Goal: Information Seeking & Learning: Find specific fact

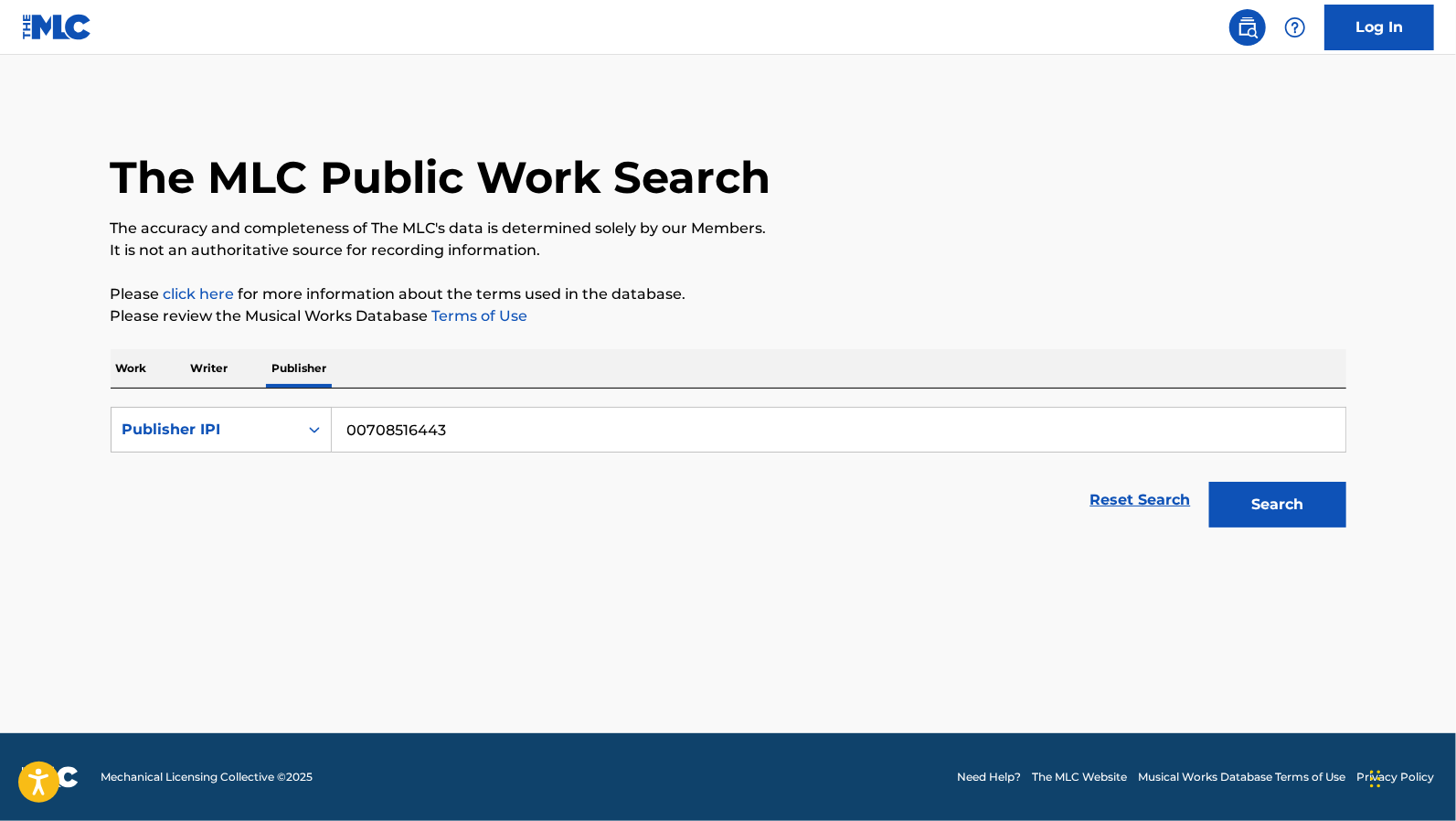
drag, startPoint x: 120, startPoint y: 371, endPoint x: 141, endPoint y: 367, distance: 21.4
click at [120, 371] on p "Work" at bounding box center [131, 367] width 42 height 38
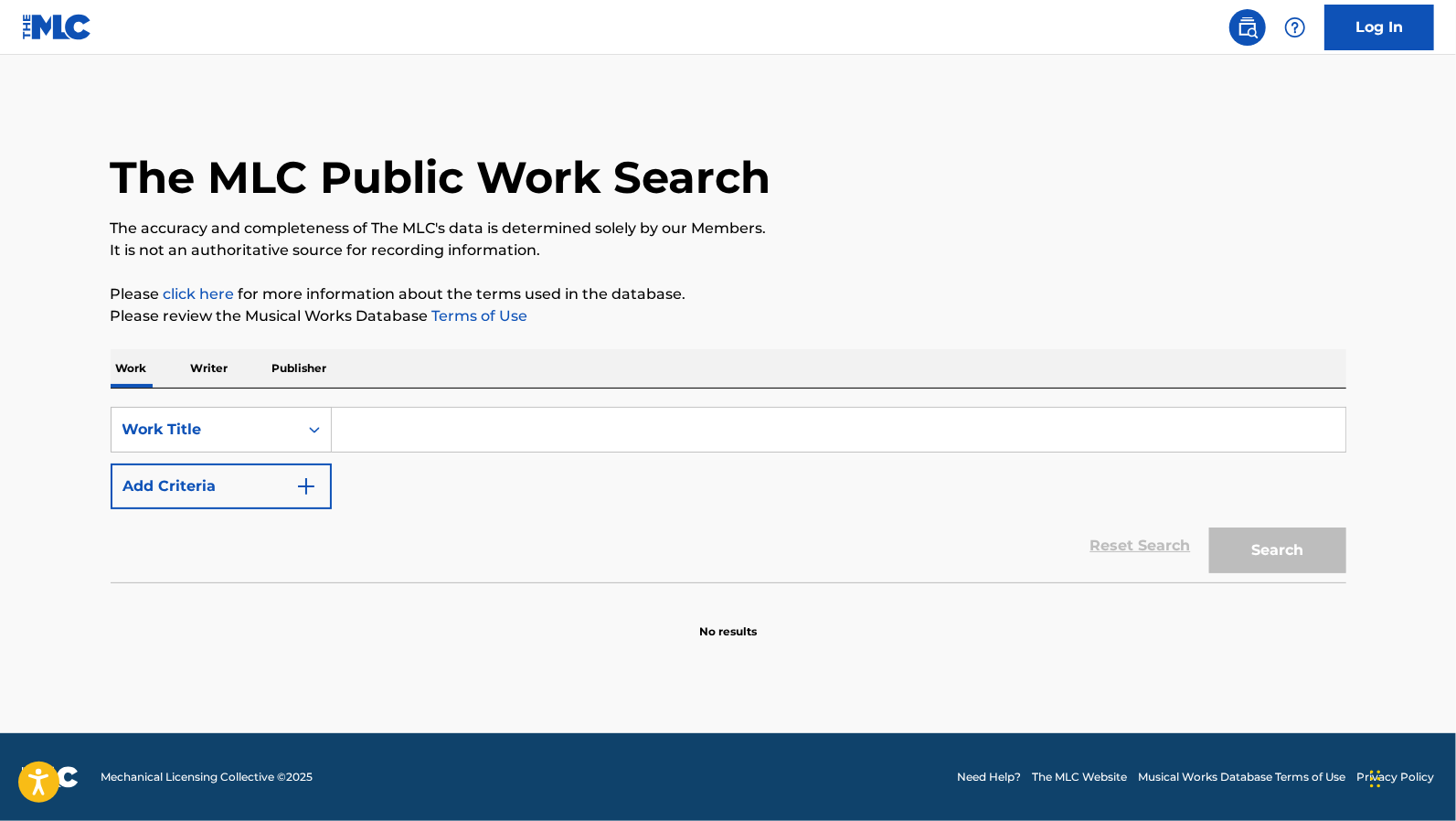
click at [230, 367] on p "Writer" at bounding box center [210, 367] width 49 height 38
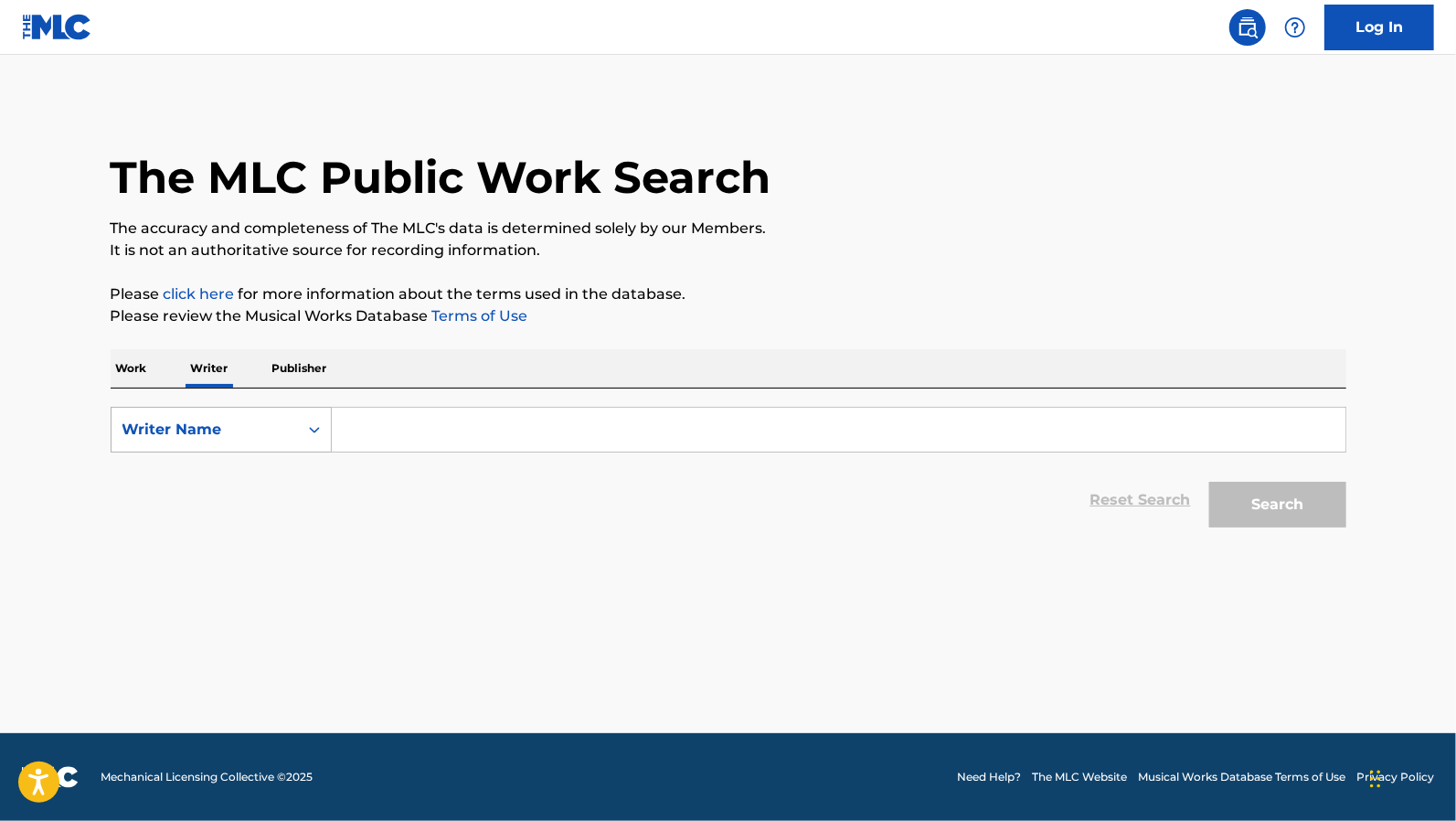
click at [227, 431] on div "Writer Name" at bounding box center [204, 429] width 164 height 22
click at [225, 466] on div "Writer IPI" at bounding box center [221, 475] width 219 height 46
click at [372, 428] on input "Search Form" at bounding box center [838, 429] width 1013 height 44
paste input "00125992945"
type input "00125992945"
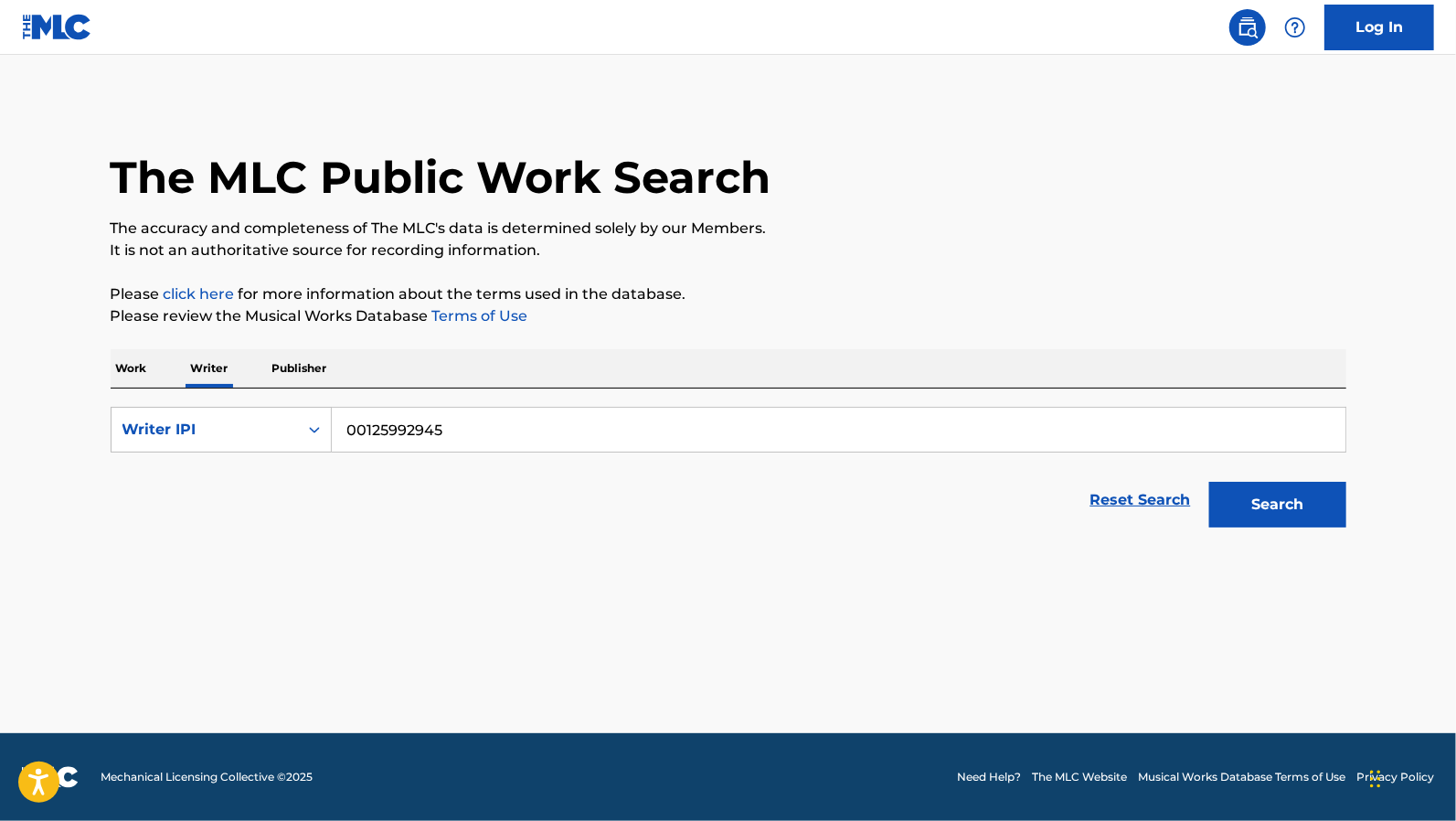
click at [1210, 482] on button "Search" at bounding box center [1278, 504] width 137 height 46
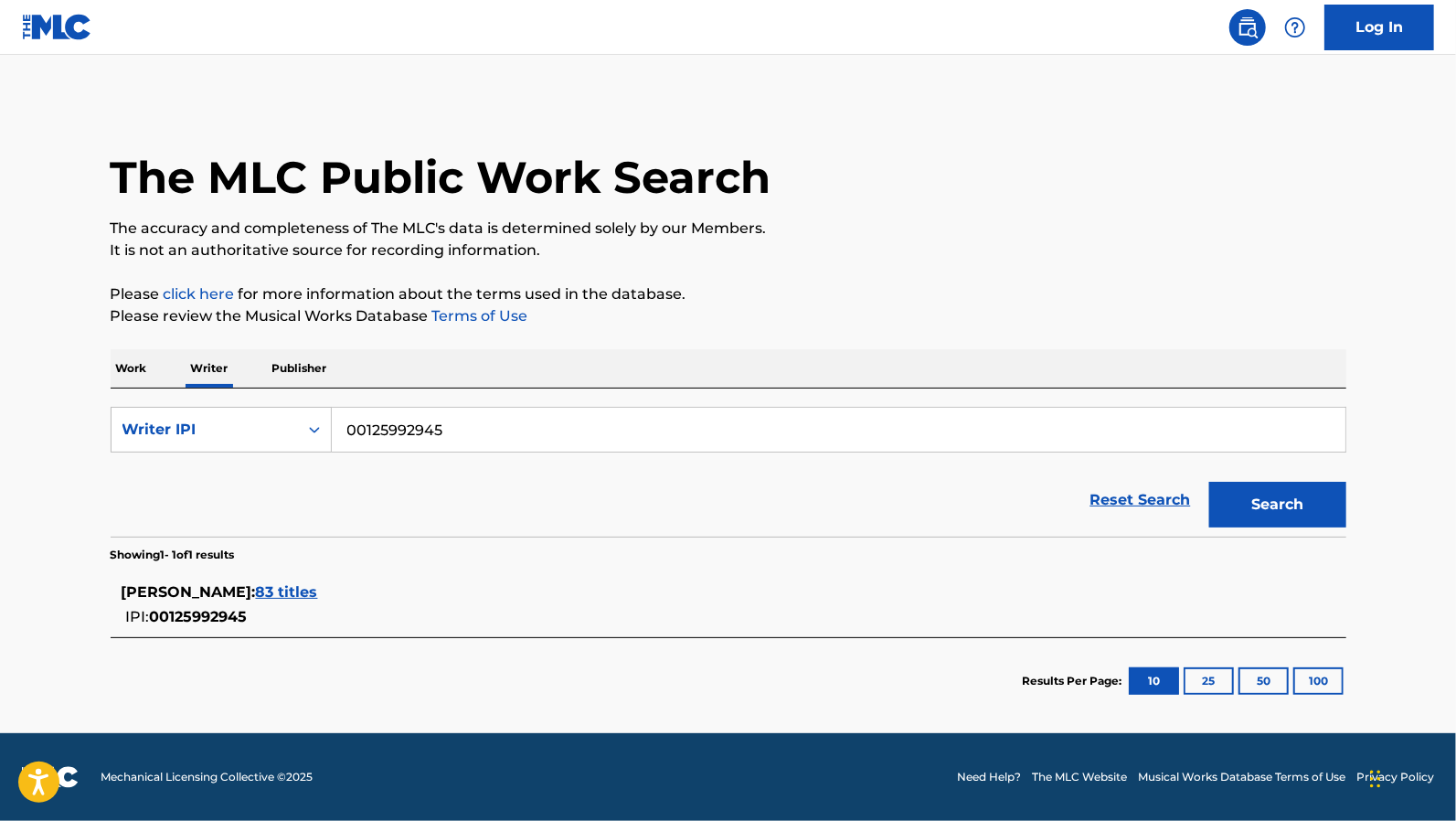
click at [281, 593] on span "83 titles" at bounding box center [287, 592] width 63 height 18
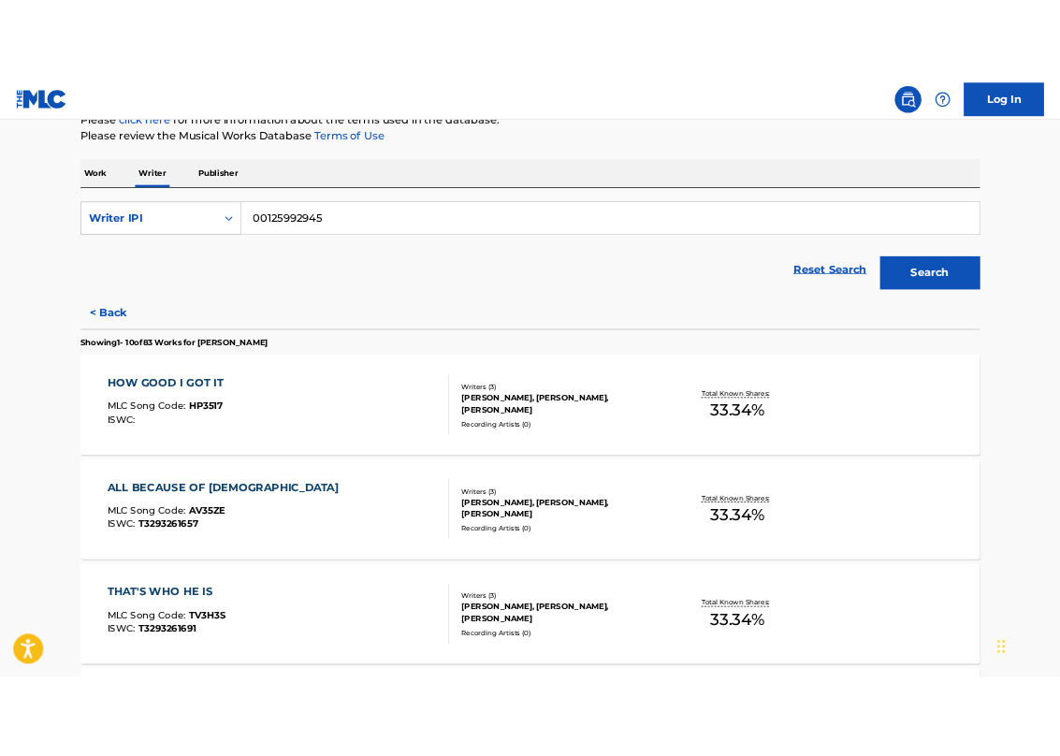
scroll to position [281, 0]
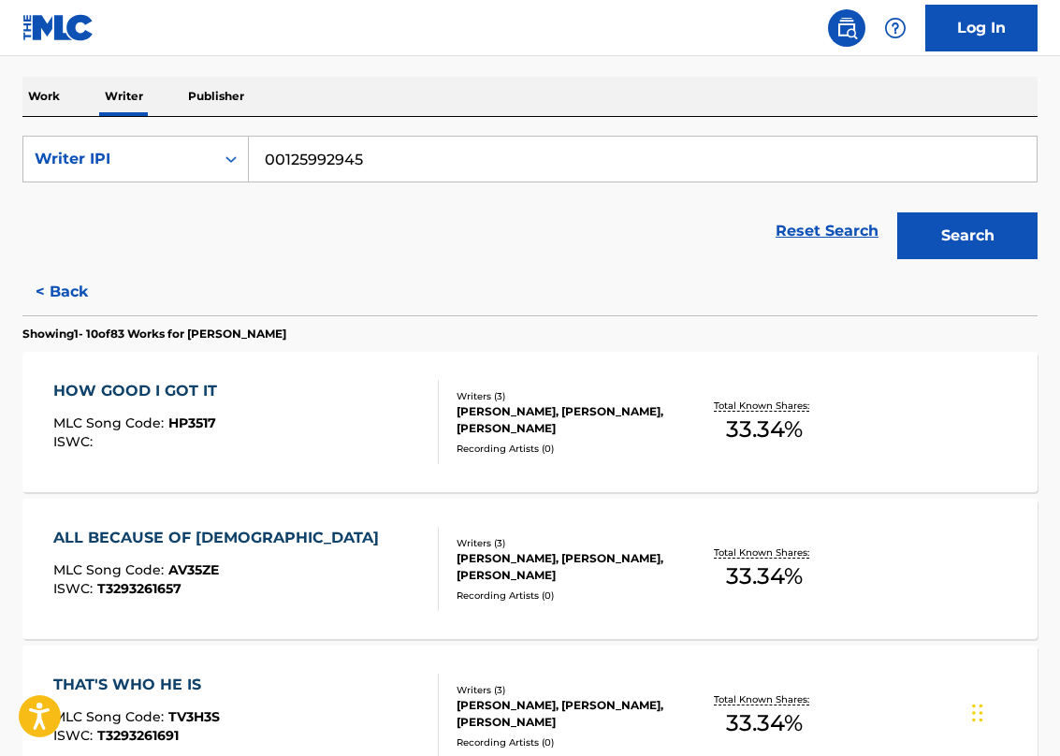
click at [410, 568] on div "ALL BECAUSE OF [DEMOGRAPHIC_DATA] MLC Song Code : AV35ZE ISWC : T3293261657" at bounding box center [245, 569] width 385 height 84
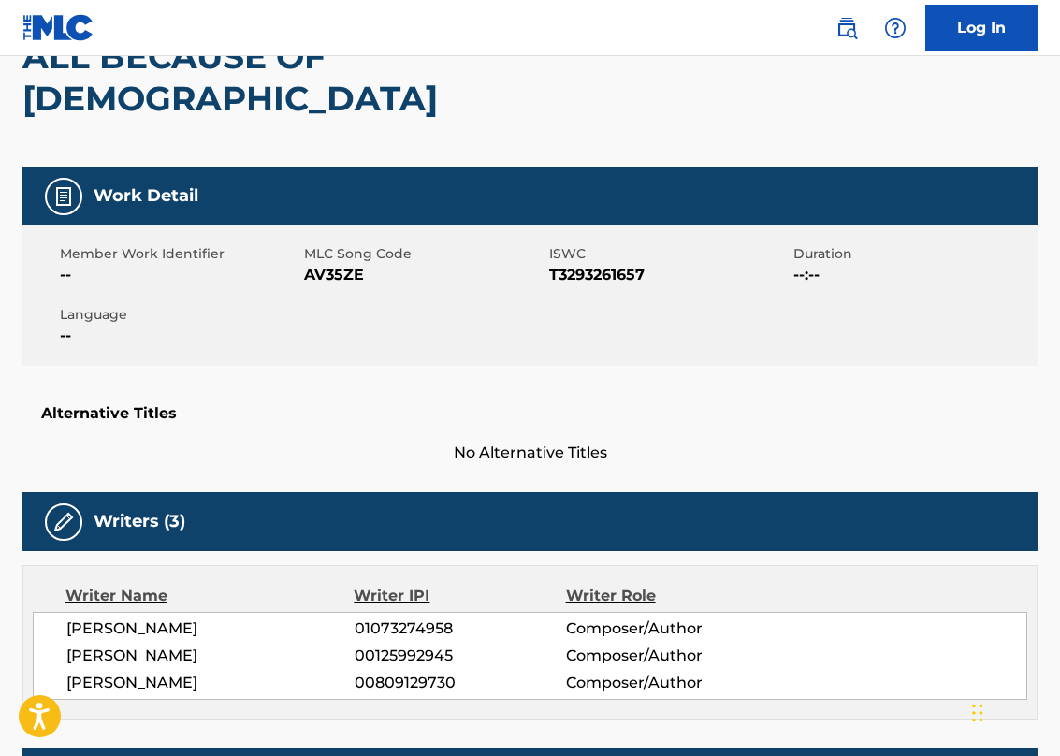
scroll to position [281, 0]
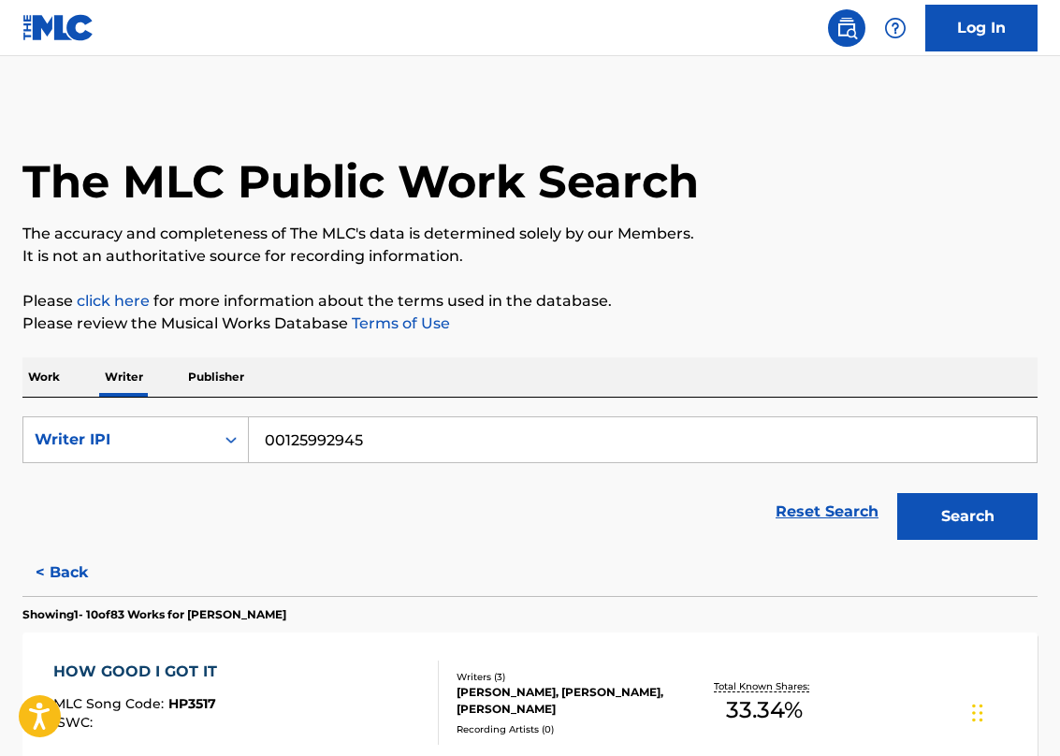
click at [993, 512] on button "Search" at bounding box center [967, 516] width 140 height 47
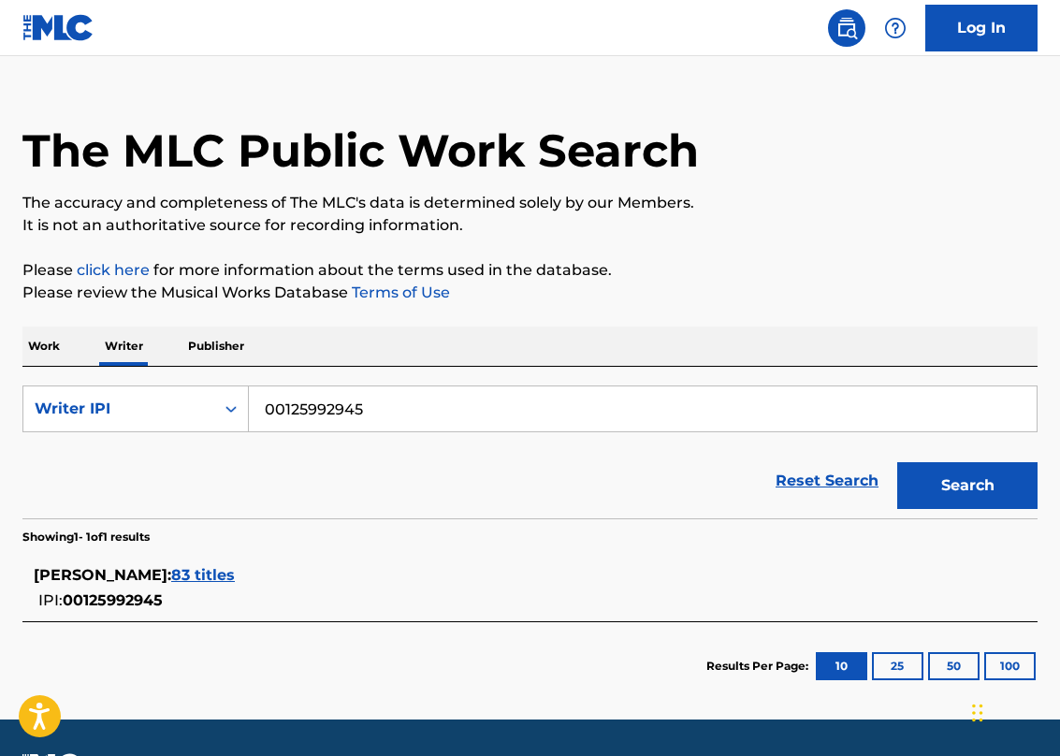
scroll to position [84, 0]
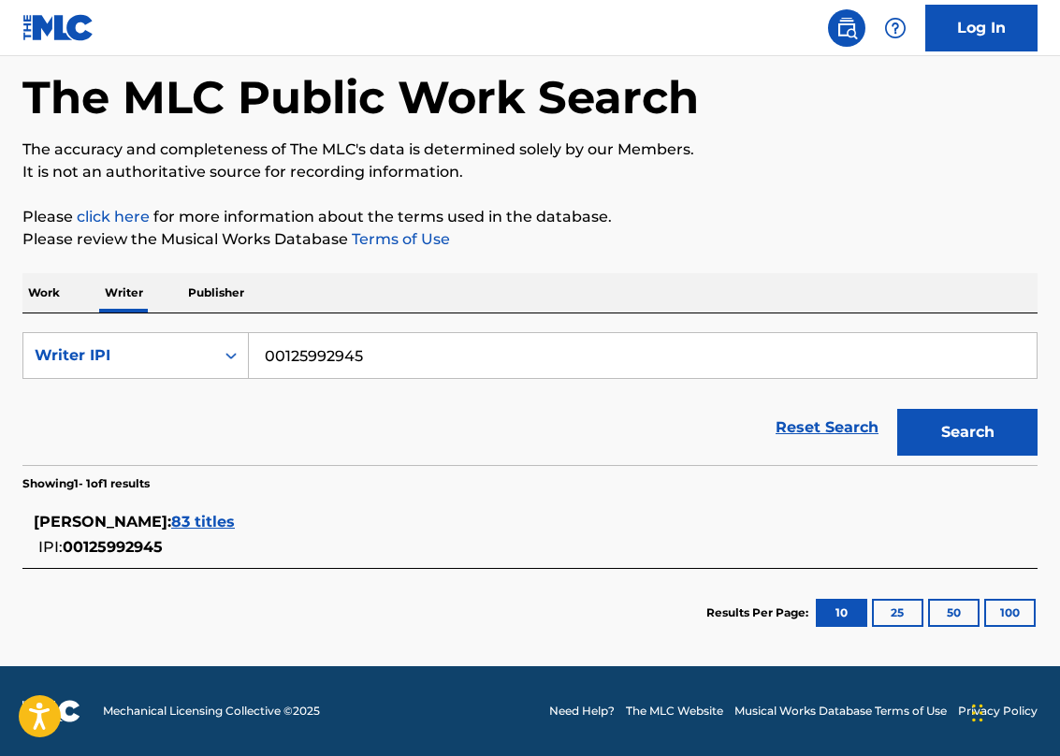
click at [194, 515] on span "83 titles" at bounding box center [203, 522] width 64 height 18
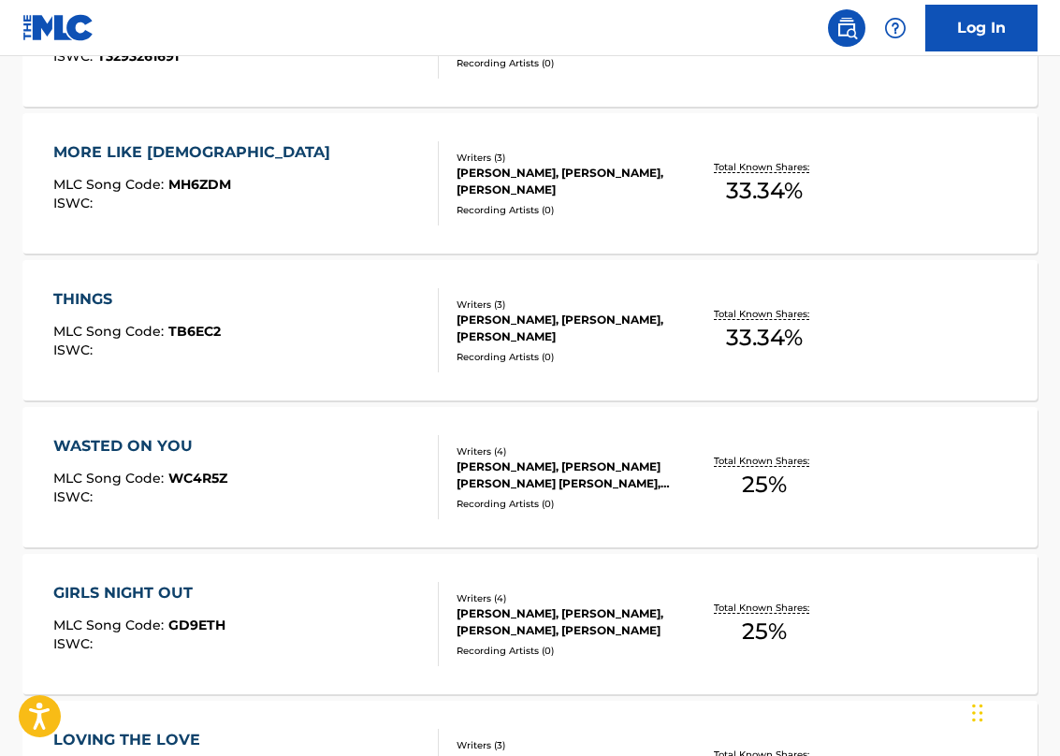
scroll to position [1207, 0]
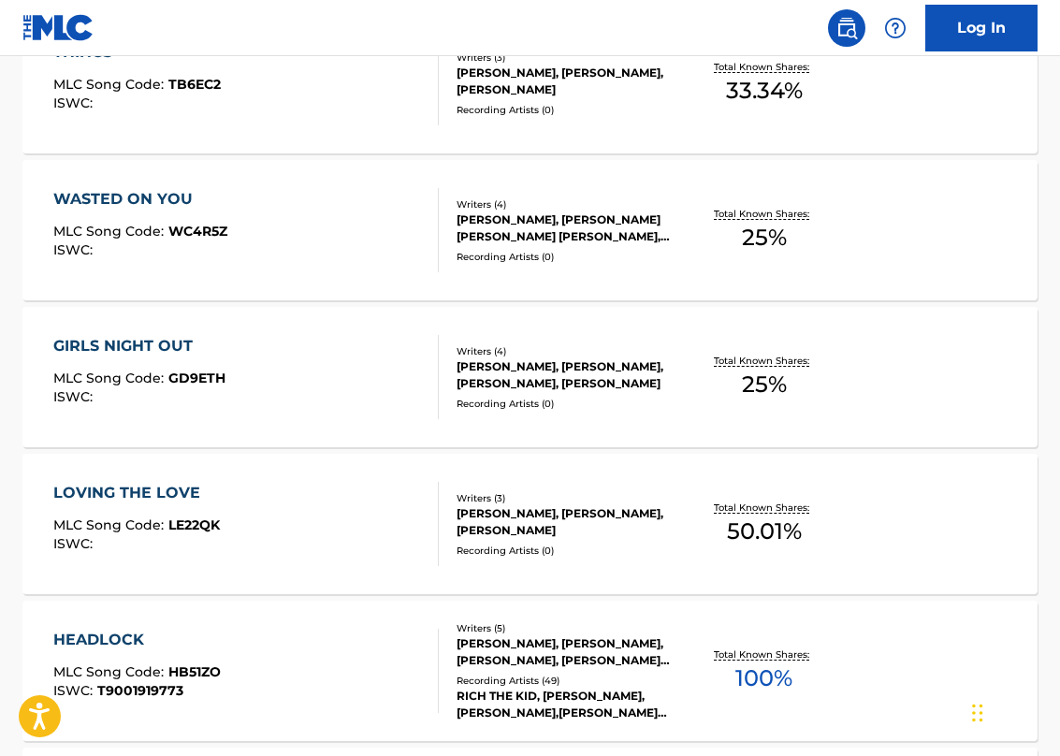
click at [362, 615] on div "HEADLOCK MLC Song Code : HB51ZO ISWC : T9001919773 Writers ( 5 ) [PERSON_NAME],…" at bounding box center [529, 671] width 1015 height 140
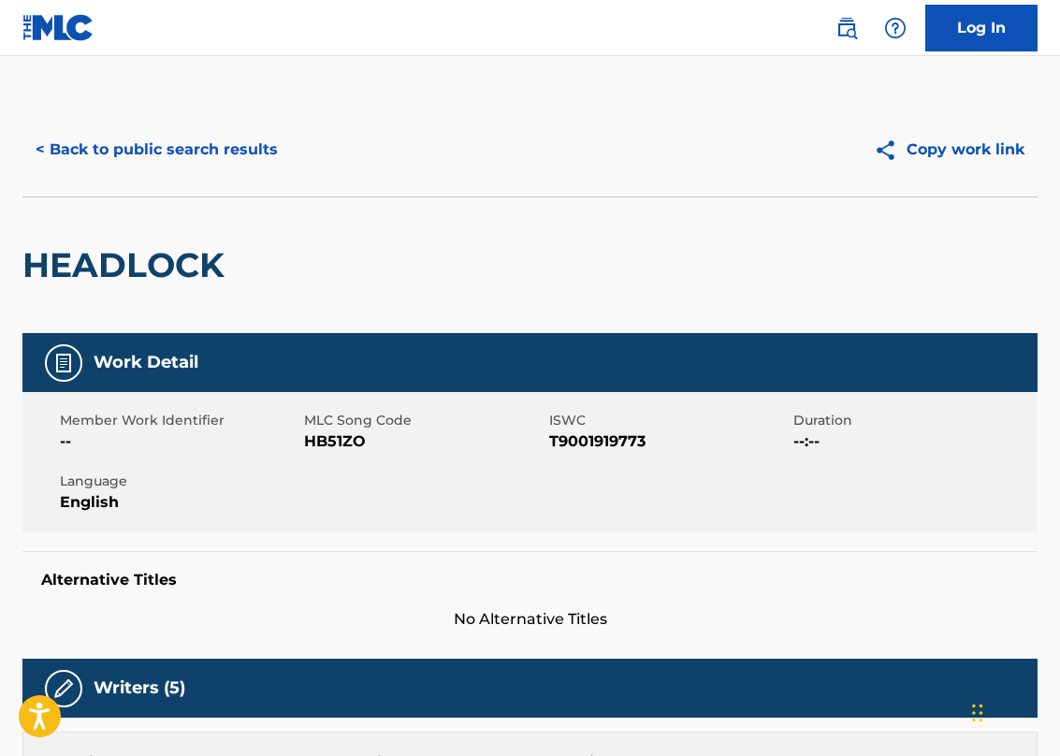
click at [291, 694] on div "Writers (5)" at bounding box center [529, 688] width 1015 height 59
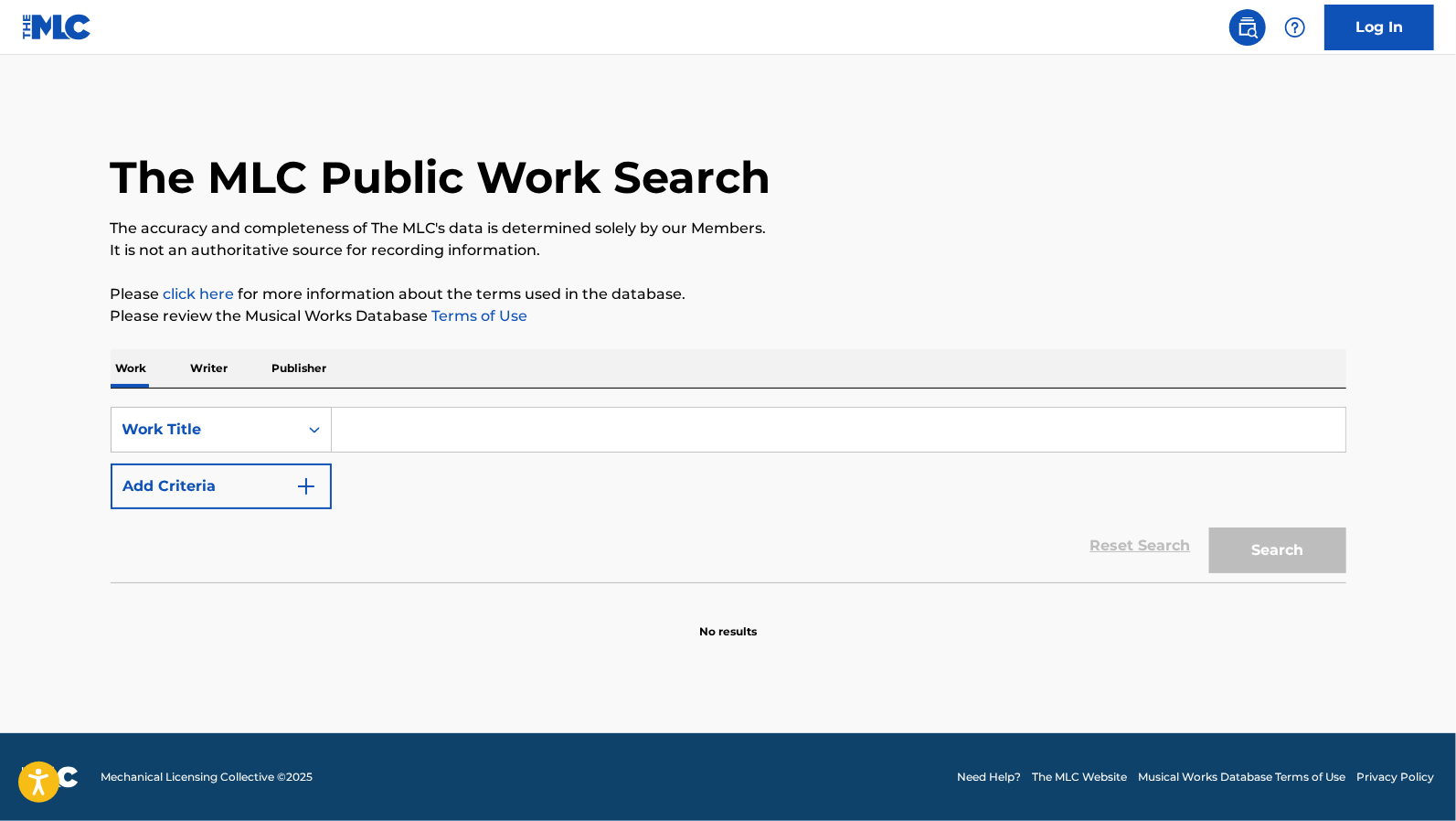
click at [220, 363] on p "Writer" at bounding box center [210, 367] width 49 height 38
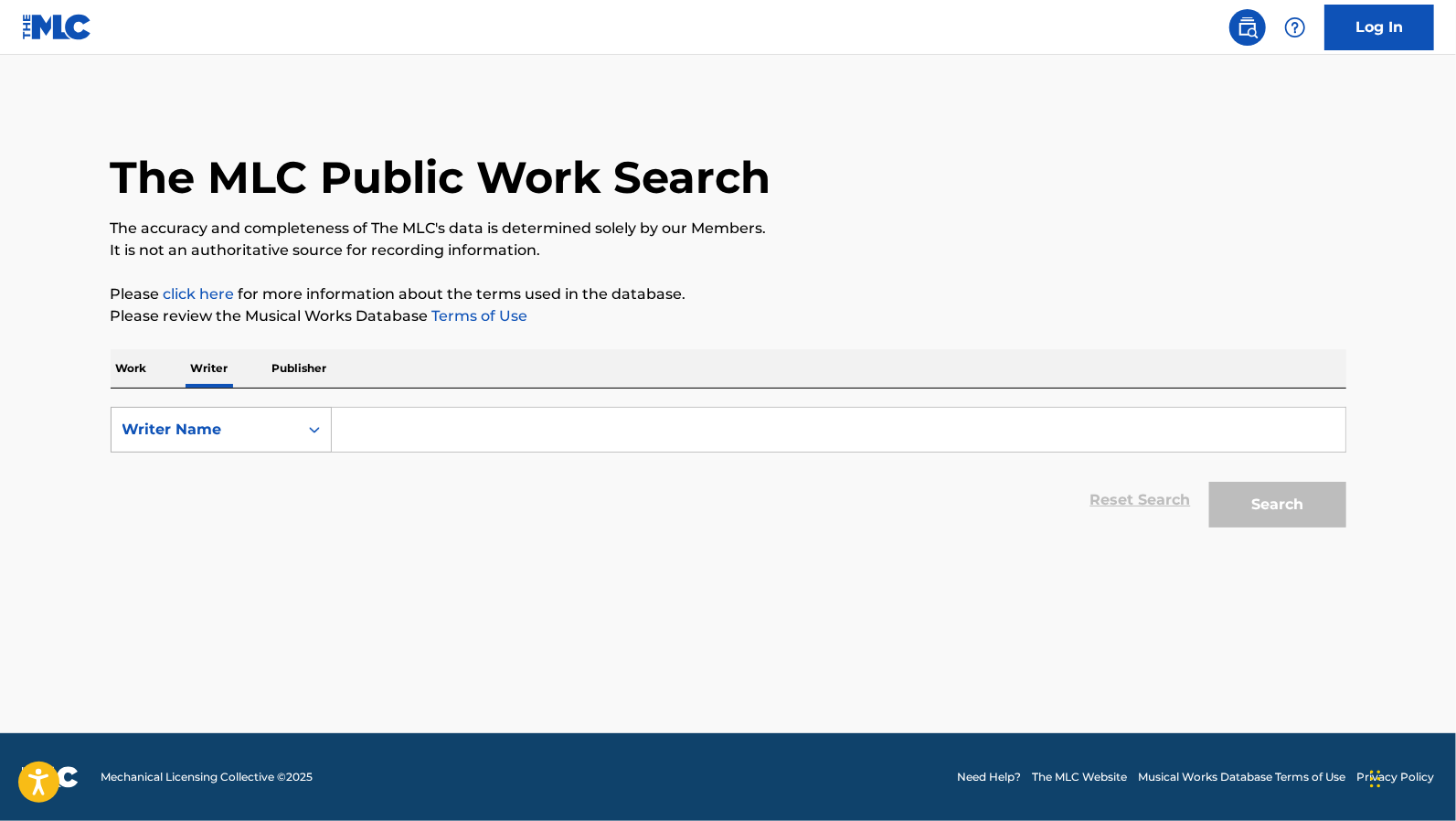
click at [236, 431] on div "Writer Name" at bounding box center [204, 429] width 164 height 22
click at [227, 463] on div "Writer IPI" at bounding box center [221, 475] width 219 height 46
click at [361, 434] on input "Search Form" at bounding box center [838, 429] width 1013 height 44
paste input "00712184274"
click at [1210, 482] on button "Search" at bounding box center [1278, 504] width 137 height 46
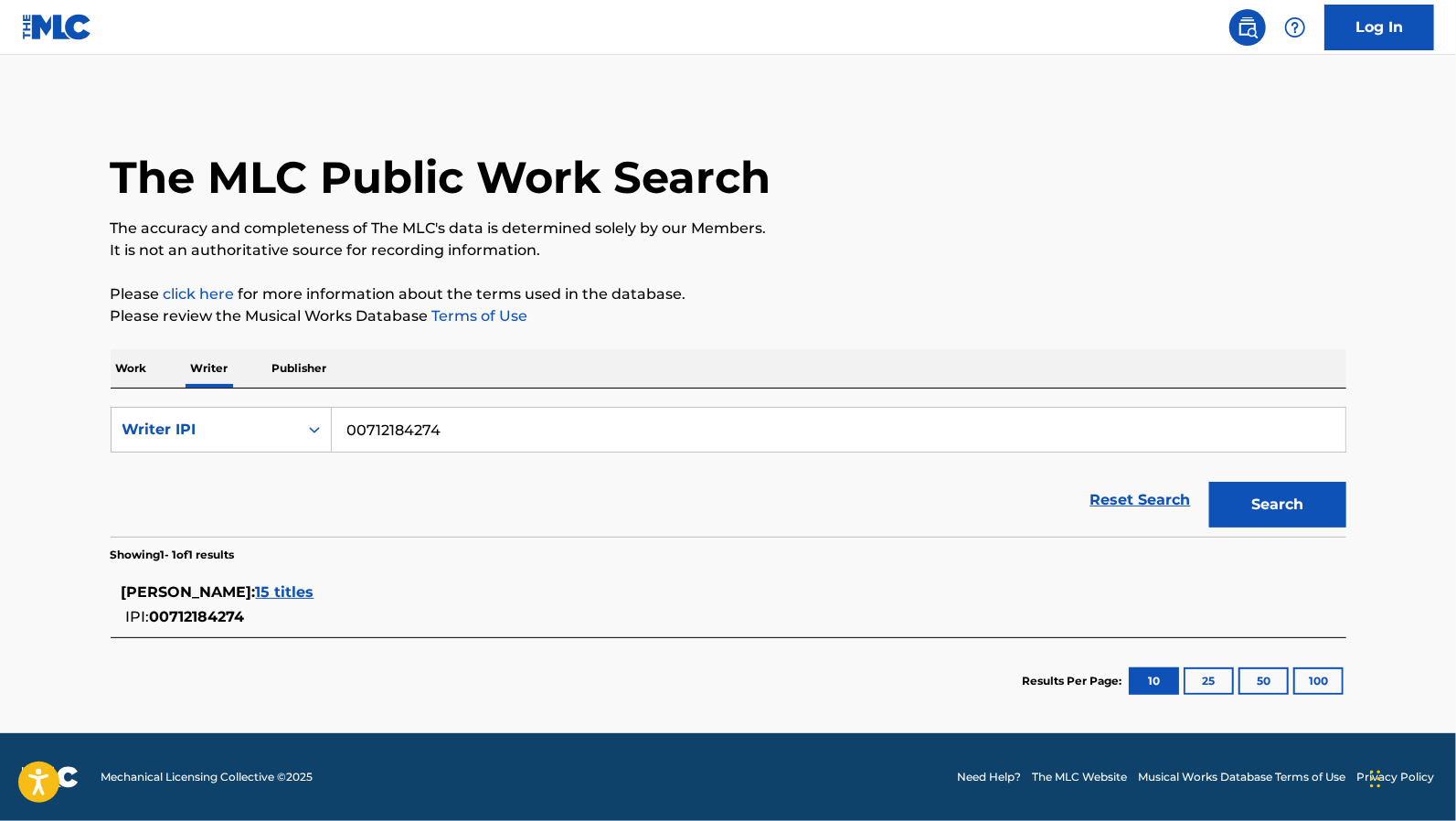
click at [315, 587] on span "15 titles" at bounding box center [285, 592] width 59 height 18
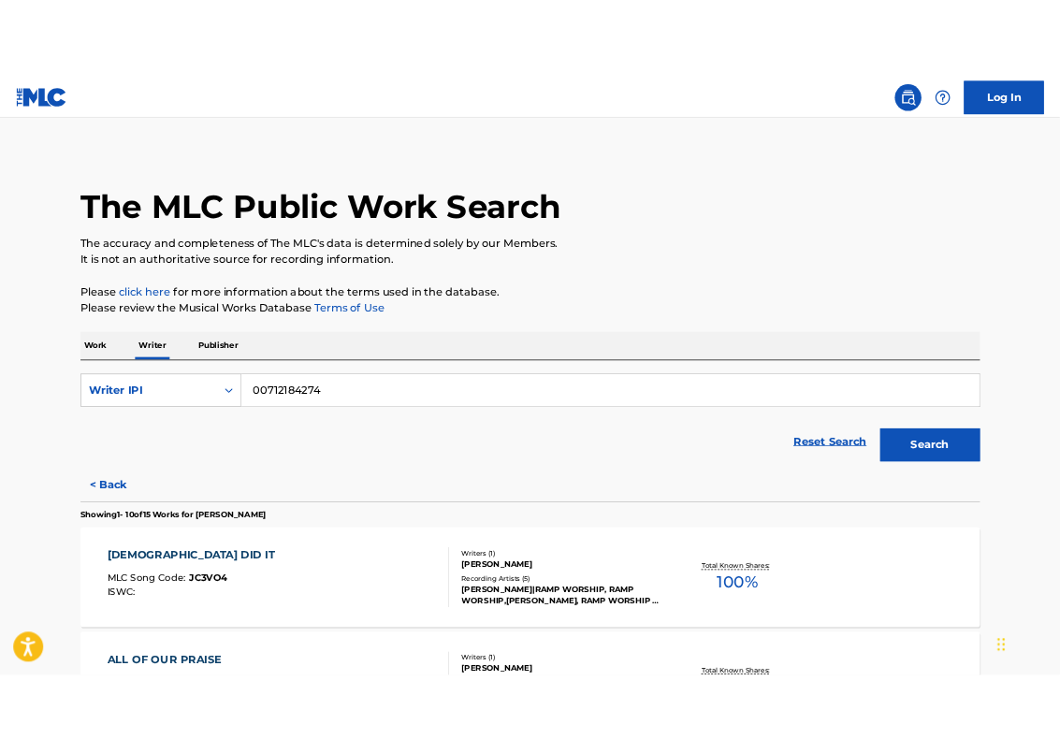
scroll to position [281, 0]
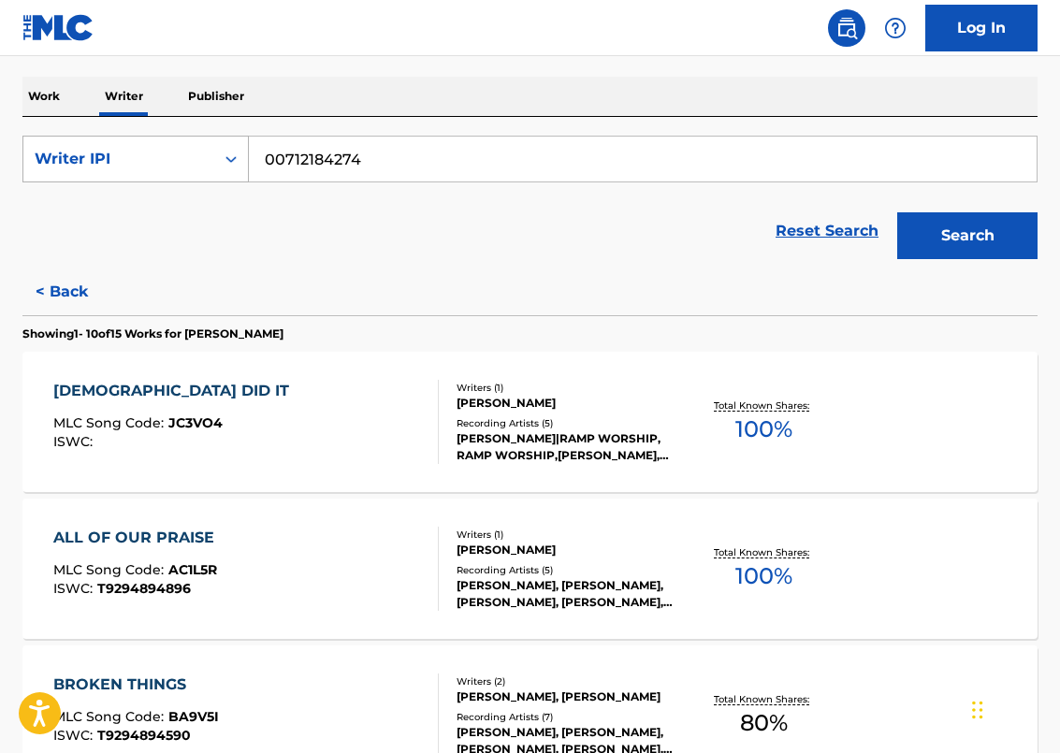
drag, startPoint x: 401, startPoint y: 158, endPoint x: 232, endPoint y: 163, distance: 169.4
click at [235, 162] on div "SearchWithCriteria5831a396-8af7-4a9c-87e2-0801c8cb40e9 Writer IPI 00712184274" at bounding box center [529, 159] width 1015 height 47
paste input "482456436"
type input "00482456436"
click at [897, 212] on button "Search" at bounding box center [967, 235] width 140 height 47
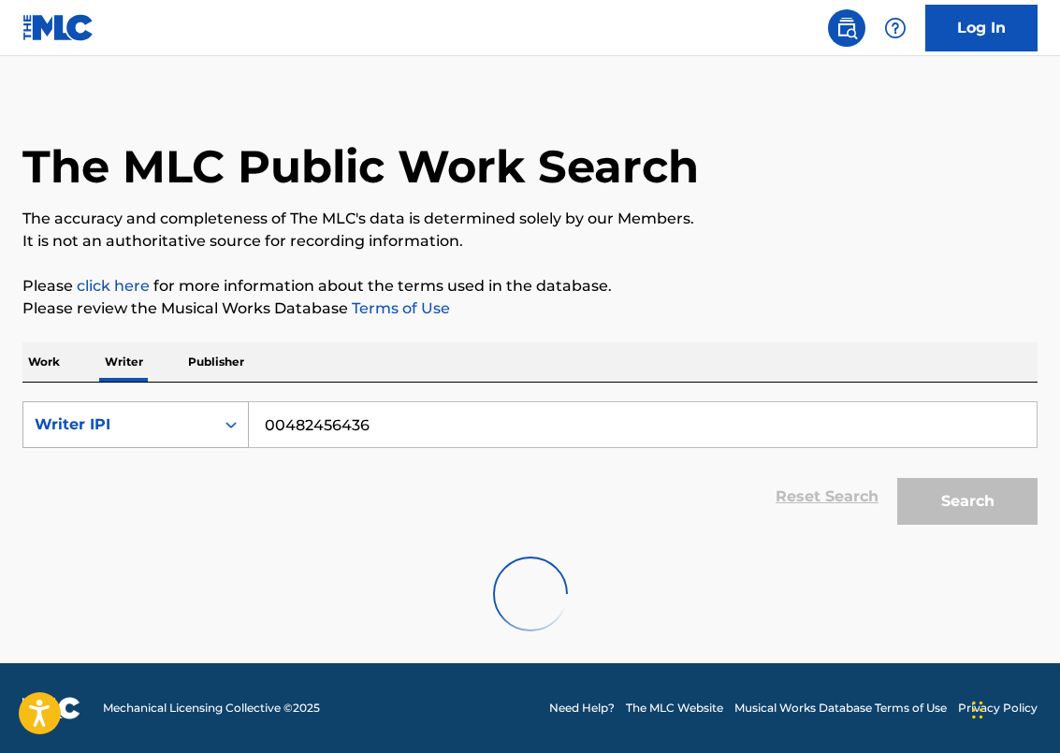
scroll to position [0, 0]
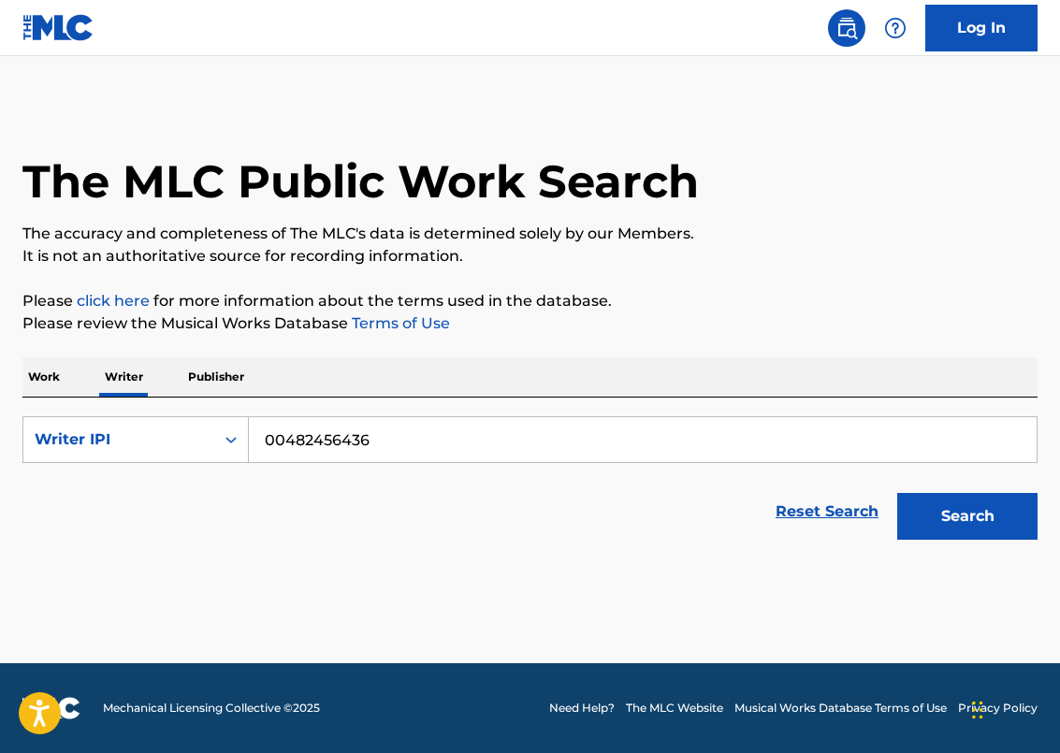
drag, startPoint x: 467, startPoint y: 433, endPoint x: 253, endPoint y: 424, distance: 214.4
click at [253, 424] on input "00482456436" at bounding box center [643, 439] width 788 height 45
click at [147, 429] on div "Writer IPI" at bounding box center [119, 439] width 168 height 22
click at [126, 494] on div "Writer Name" at bounding box center [135, 486] width 224 height 47
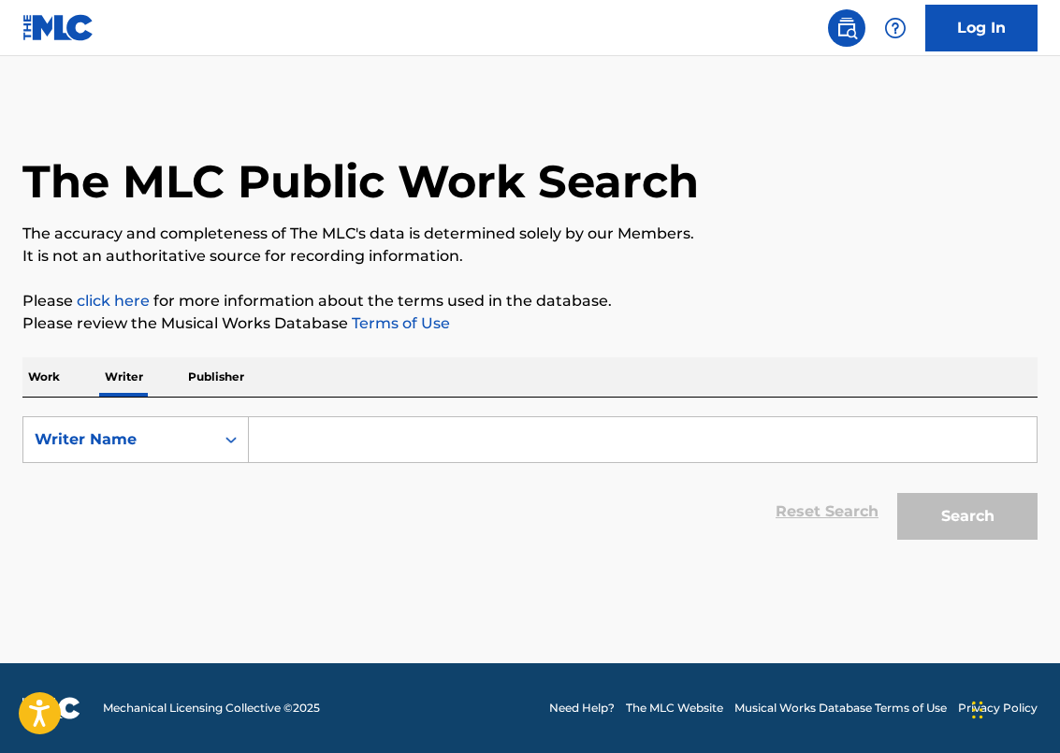
click at [398, 447] on input "Search Form" at bounding box center [643, 439] width 788 height 45
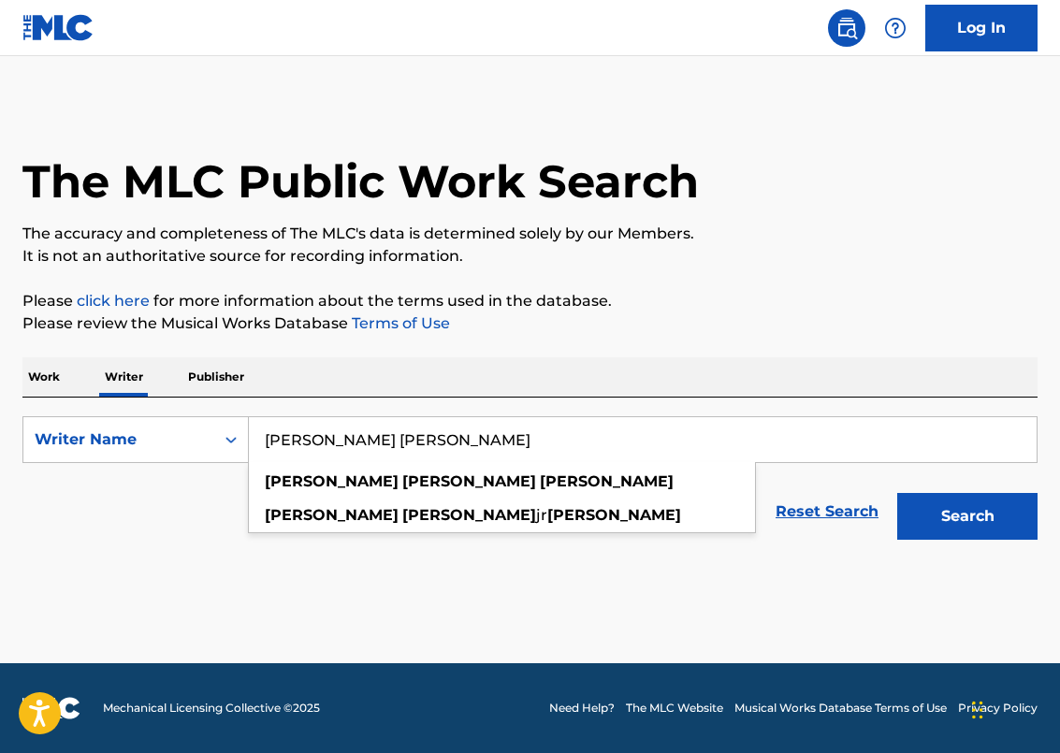
type input "charles james butler"
click at [897, 493] on button "Search" at bounding box center [967, 516] width 140 height 47
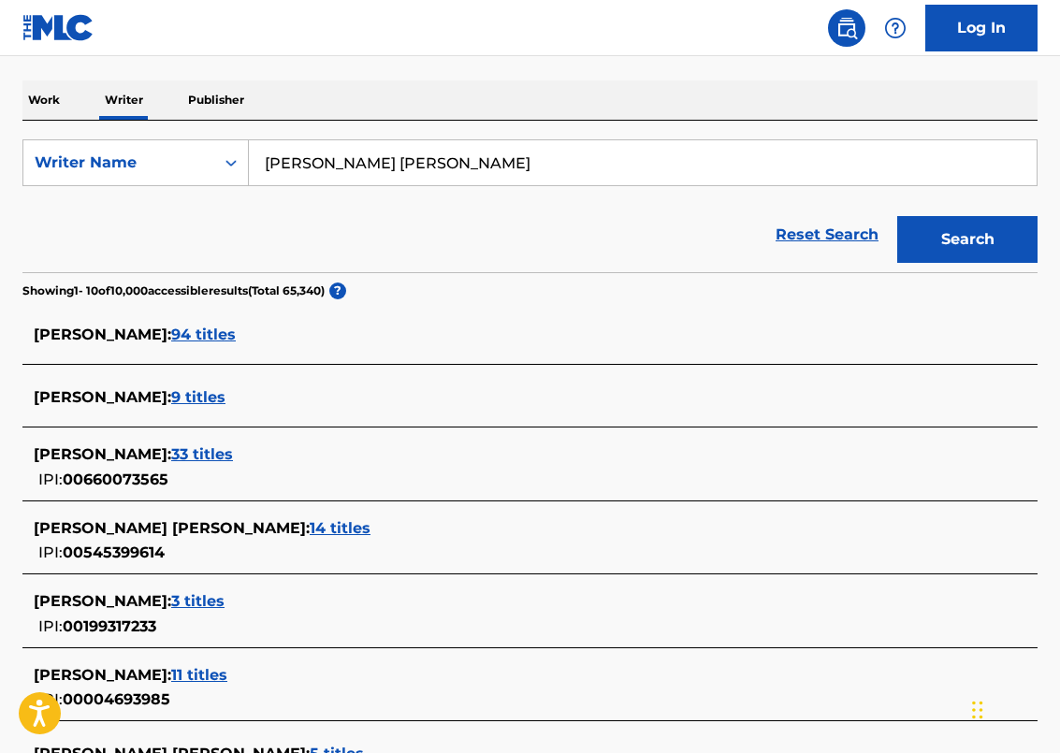
scroll to position [281, 0]
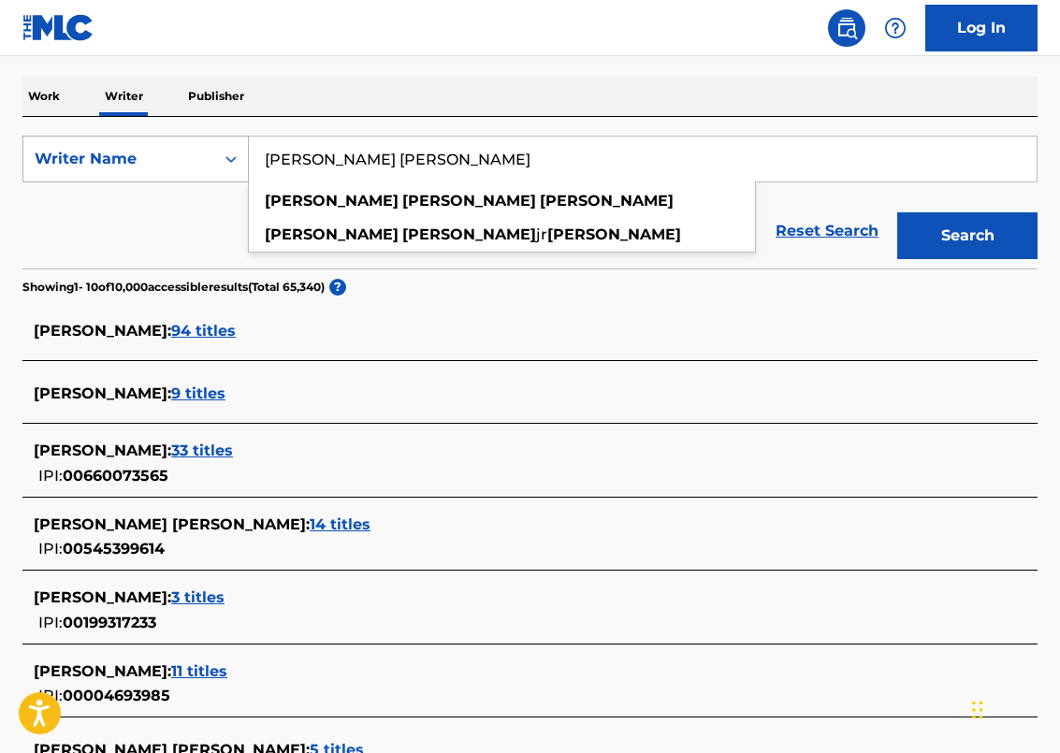
click at [245, 153] on div "Search Form" at bounding box center [231, 159] width 34 height 34
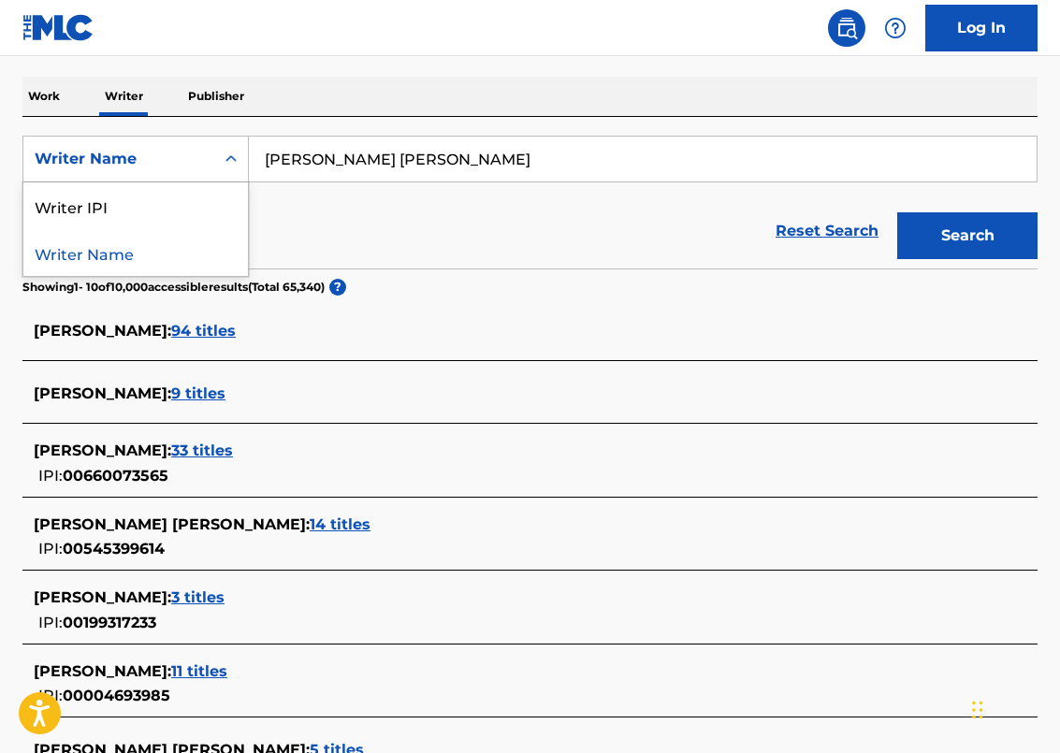
click at [159, 263] on div "Writer Name" at bounding box center [135, 252] width 224 height 47
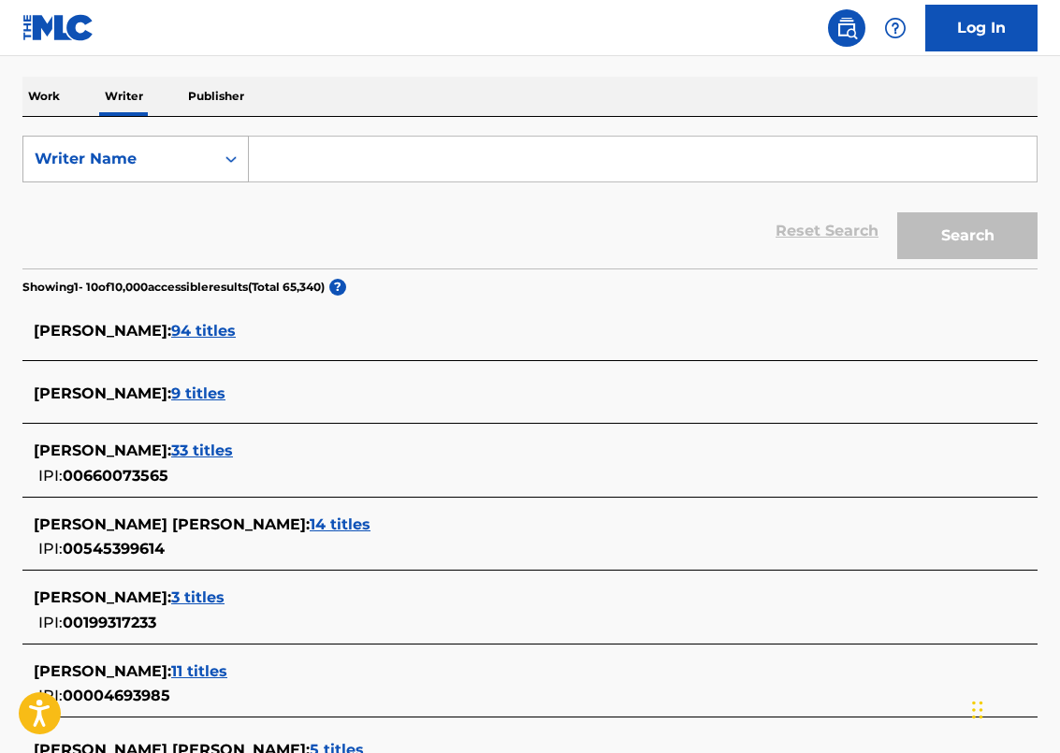
click at [203, 154] on div "Writer Name" at bounding box center [118, 159] width 191 height 36
click at [174, 218] on div "Writer IPI" at bounding box center [135, 205] width 224 height 47
click at [300, 162] on input "Search Form" at bounding box center [643, 159] width 788 height 45
paste input "01249520846"
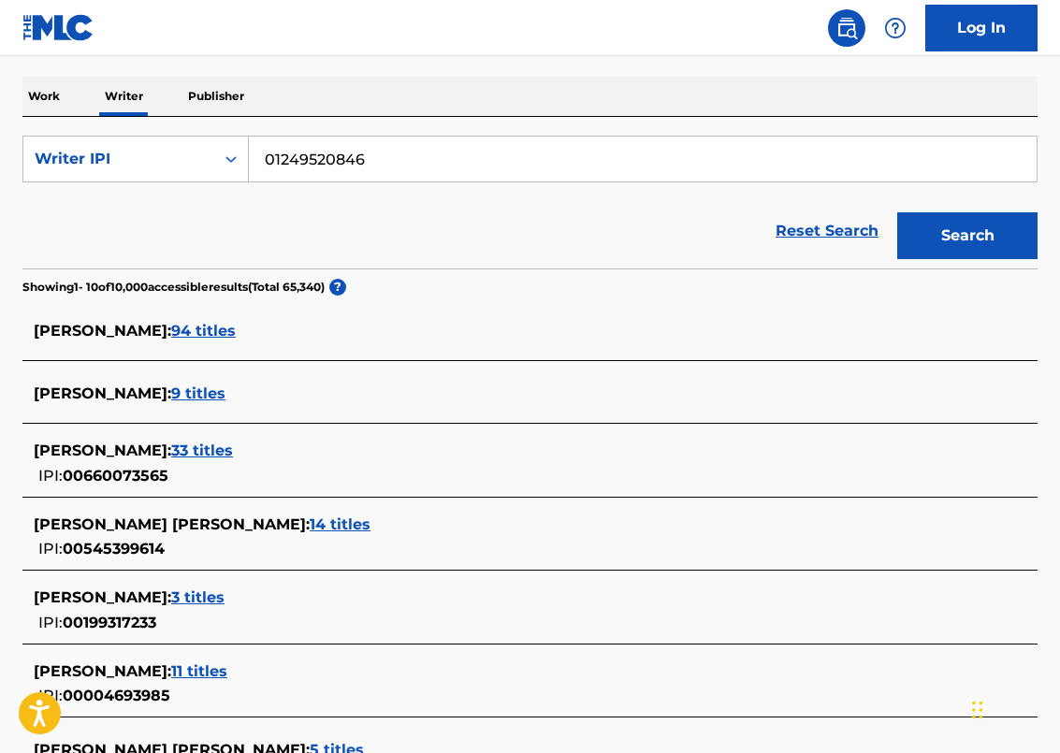
type input "01249520846"
click at [897, 212] on button "Search" at bounding box center [967, 235] width 140 height 47
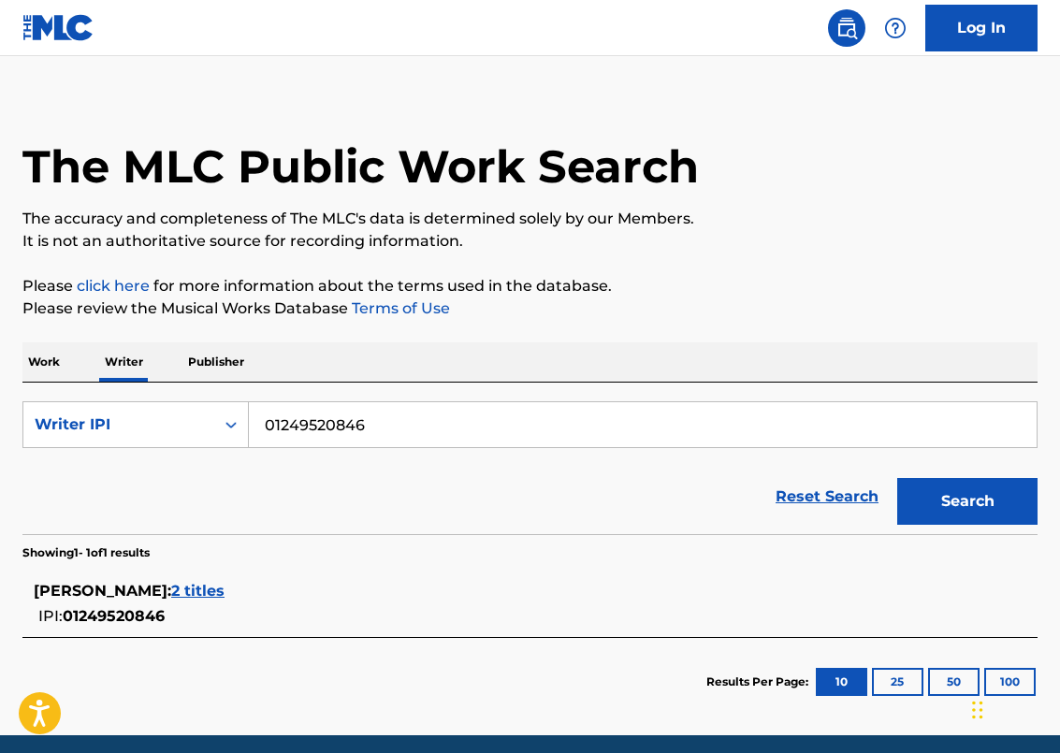
scroll to position [87, 0]
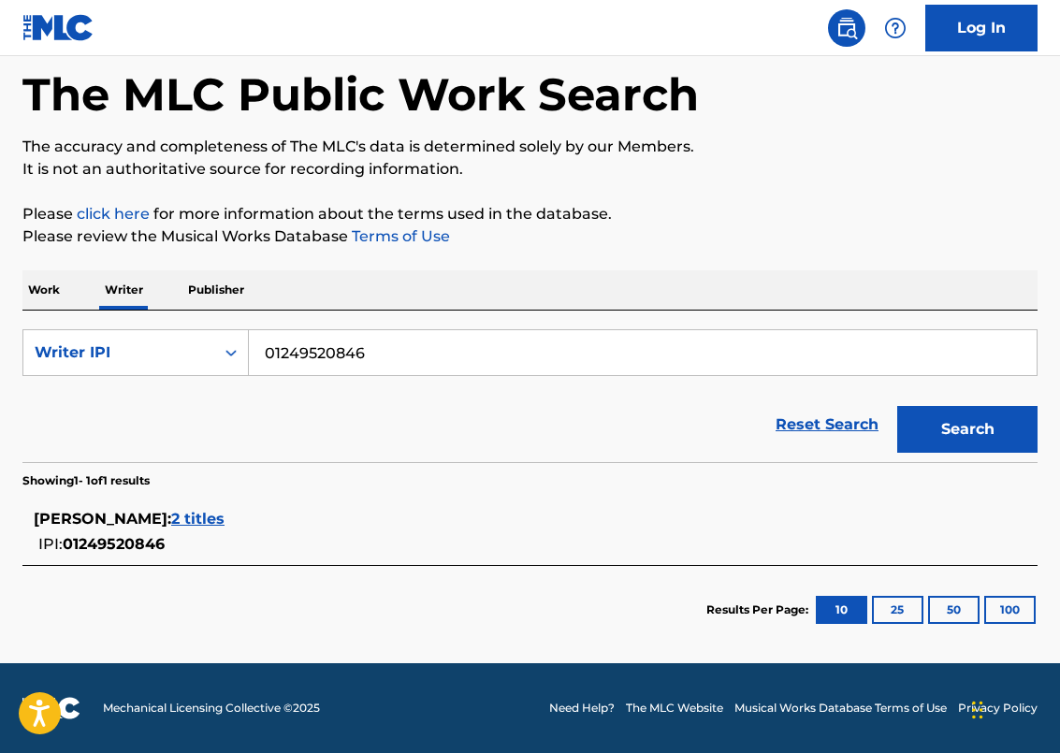
click at [224, 515] on span "2 titles" at bounding box center [197, 519] width 53 height 18
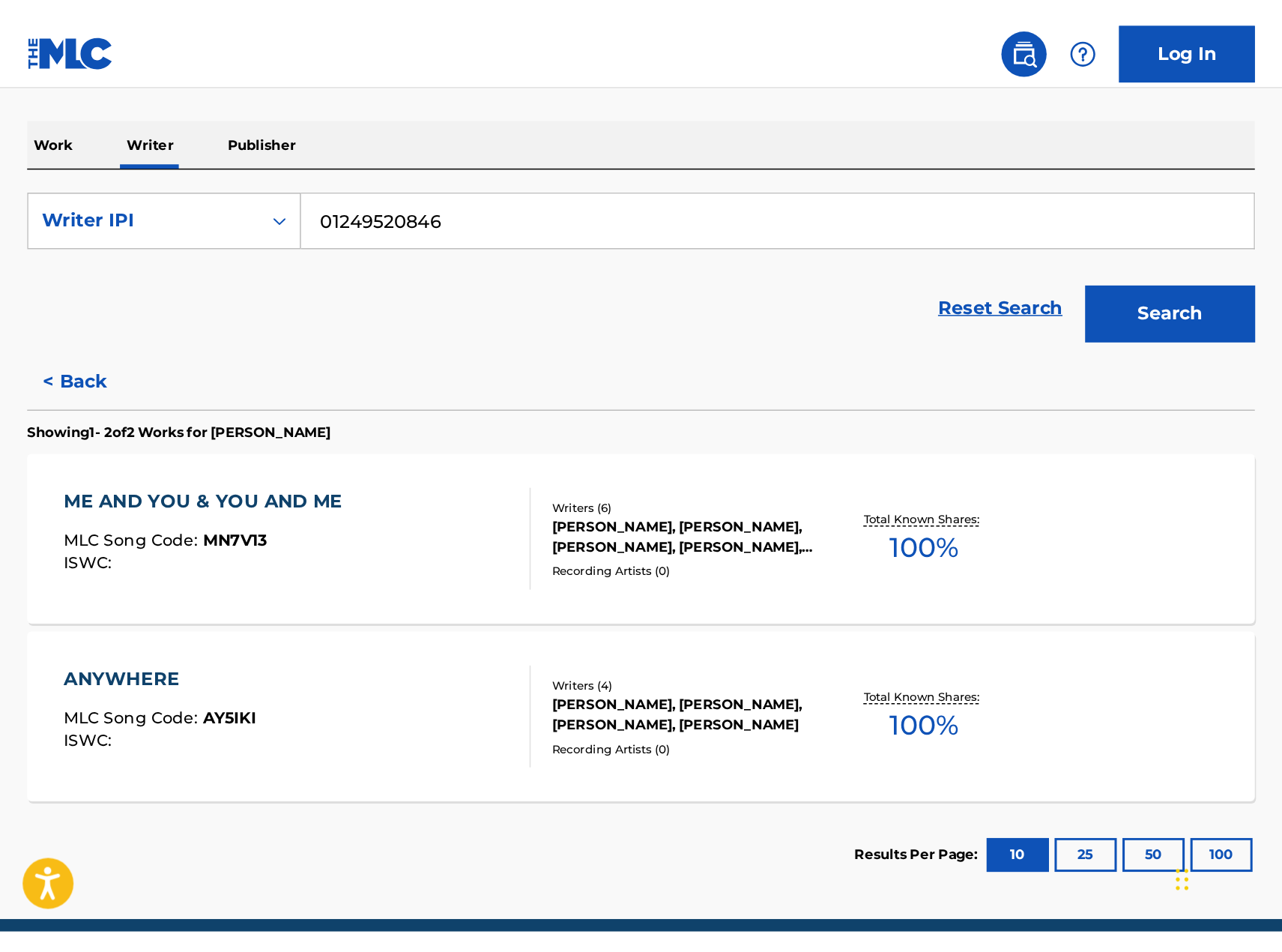
scroll to position [0, 0]
